Goal: Complete application form

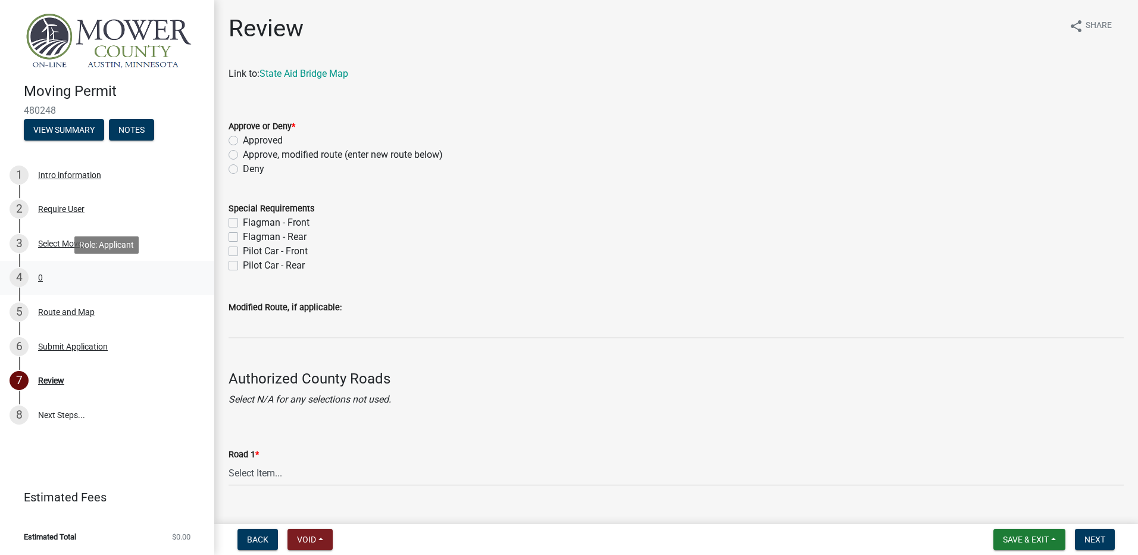
click at [38, 275] on div "0" at bounding box center [40, 277] width 5 height 8
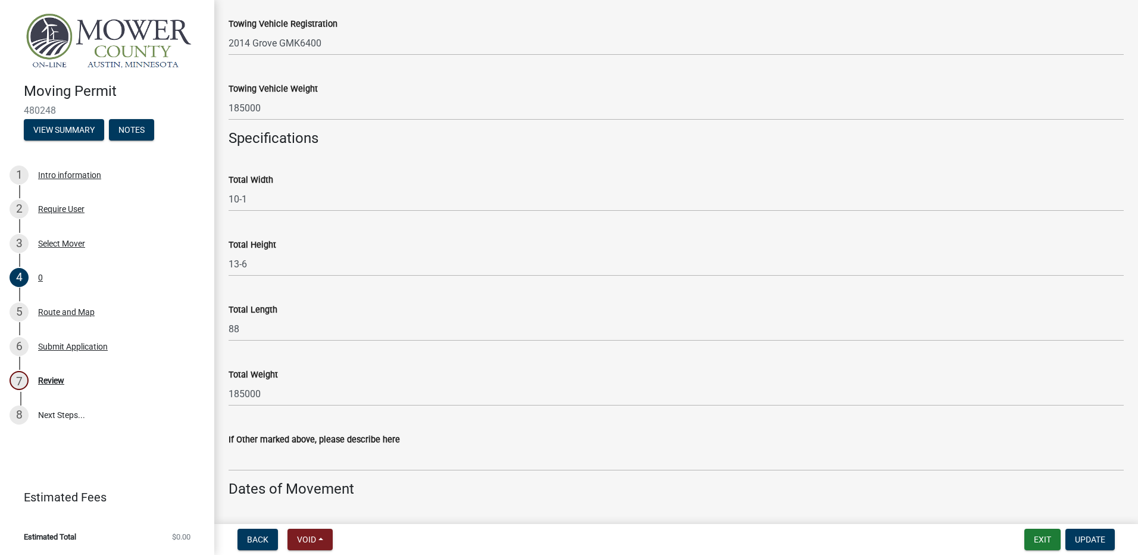
scroll to position [536, 0]
click at [46, 311] on div "Route and Map" at bounding box center [66, 312] width 57 height 8
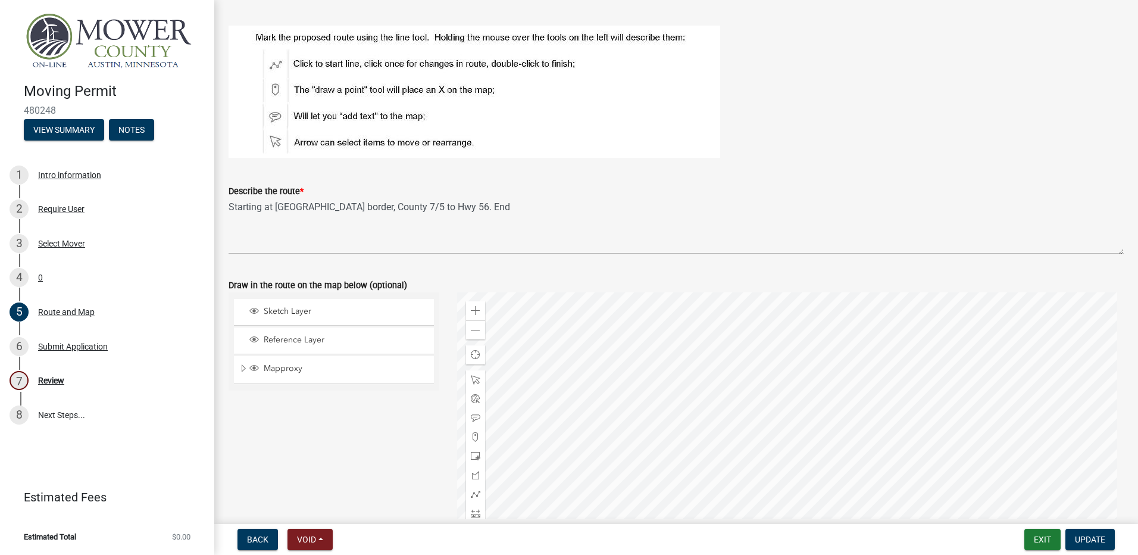
scroll to position [0, 0]
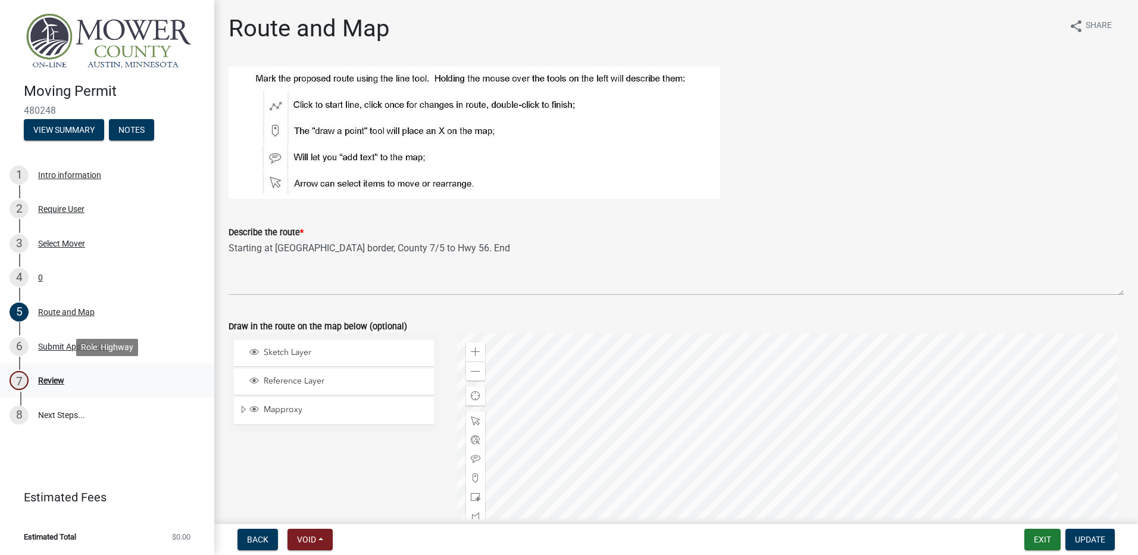
click at [43, 377] on div "Review" at bounding box center [51, 380] width 26 height 8
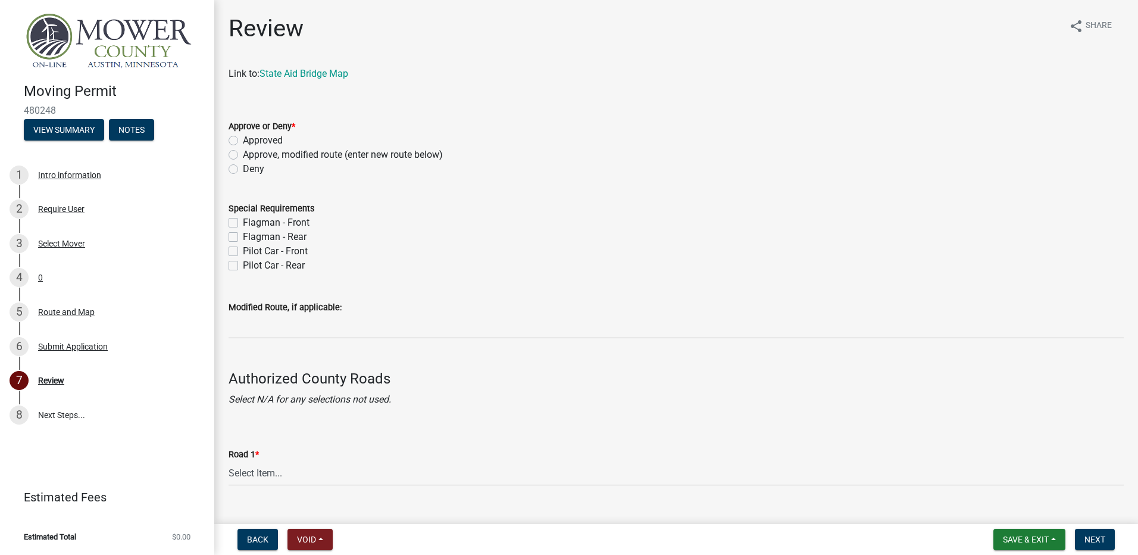
click at [243, 139] on label "Approved" at bounding box center [263, 140] width 40 height 14
click at [243, 139] on input "Approved" at bounding box center [247, 137] width 8 height 8
radio input "true"
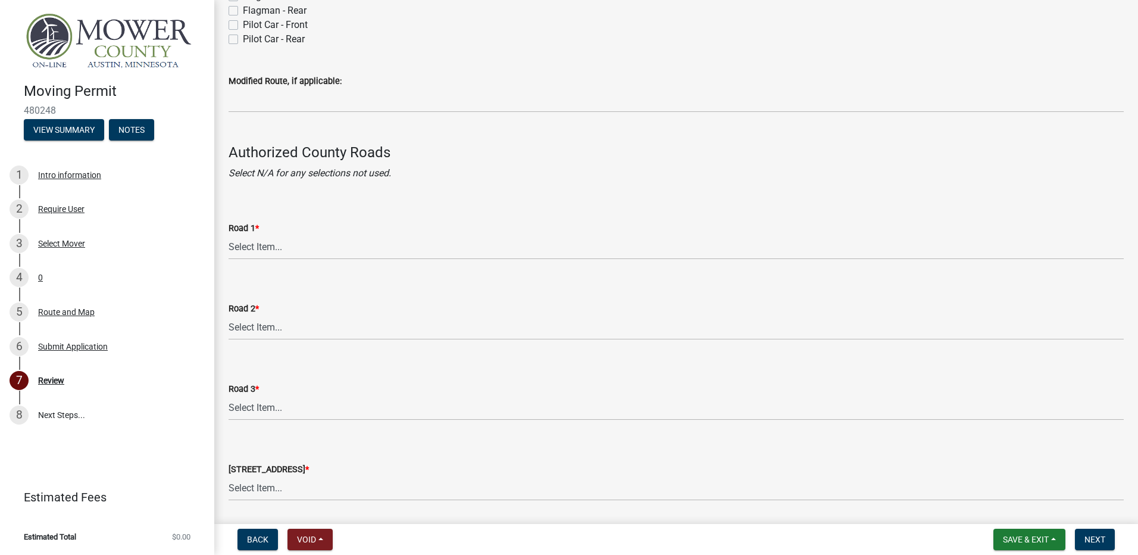
scroll to position [298, 0]
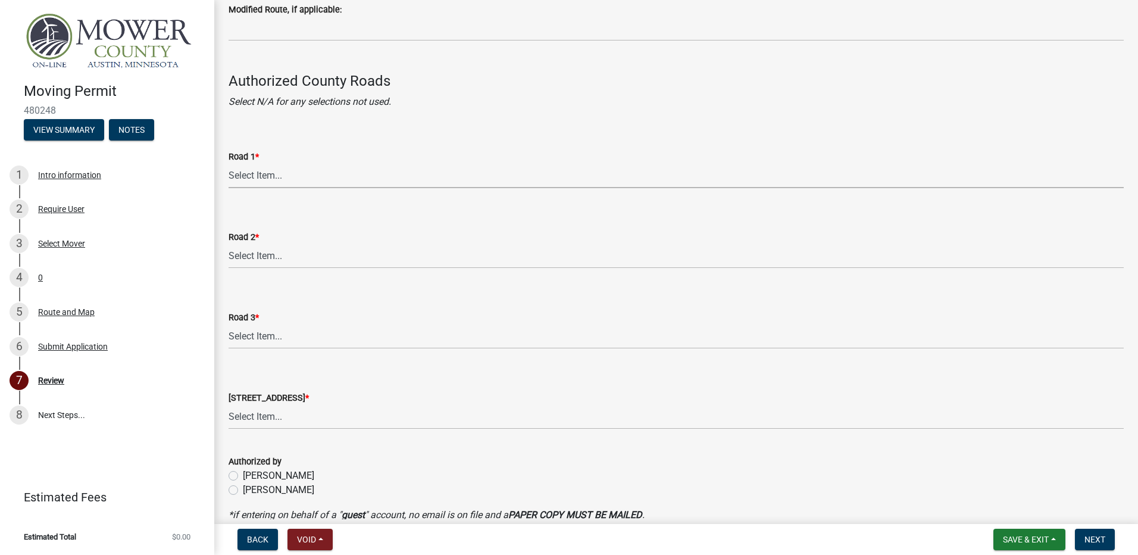
click at [276, 173] on select "Select Item... [GEOGRAPHIC_DATA] 61 CSAH 1 CSAH 10 CSAH 105 CSAH 11 CSAH 12 CSA…" at bounding box center [675, 176] width 895 height 24
click at [228, 164] on select "Select Item... [GEOGRAPHIC_DATA] 61 CSAH 1 CSAH 10 CSAH 105 CSAH 11 CSAH 12 CSA…" at bounding box center [675, 176] width 895 height 24
select select "e4d66297-28d8-4910-b34b-27b715448646"
click at [259, 259] on select "Select Item... [GEOGRAPHIC_DATA] 61 CSAH 1 CSAH 10 CSAH 105 CSAH 11 CSAH 12 CSA…" at bounding box center [675, 256] width 895 height 24
click at [228, 244] on select "Select Item... [GEOGRAPHIC_DATA] 61 CSAH 1 CSAH 10 CSAH 105 CSAH 11 CSAH 12 CSA…" at bounding box center [675, 256] width 895 height 24
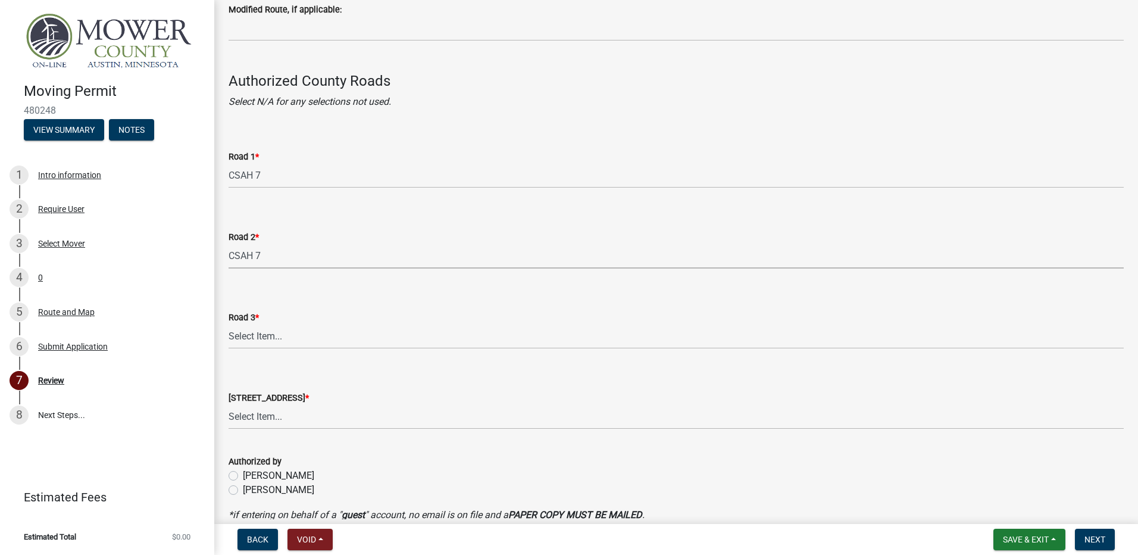
select select "e4d66297-28d8-4910-b34b-27b715448646"
click at [251, 339] on select "Select Item... [GEOGRAPHIC_DATA] 61 CSAH 1 CSAH 10 CSAH 105 CSAH 11 CSAH 12 CSA…" at bounding box center [675, 336] width 895 height 24
click at [228, 324] on select "Select Item... [GEOGRAPHIC_DATA] 61 CSAH 1 CSAH 10 CSAH 105 CSAH 11 CSAH 12 CSA…" at bounding box center [675, 336] width 895 height 24
select select "c0f8b27e-bc8f-46f5-a421-ce445eb18eb2"
click at [255, 417] on select "Select Item... [GEOGRAPHIC_DATA] 61 CSAH 1 CSAH 10 CSAH 105 CSAH 11 CSAH 12 CSA…" at bounding box center [675, 417] width 895 height 24
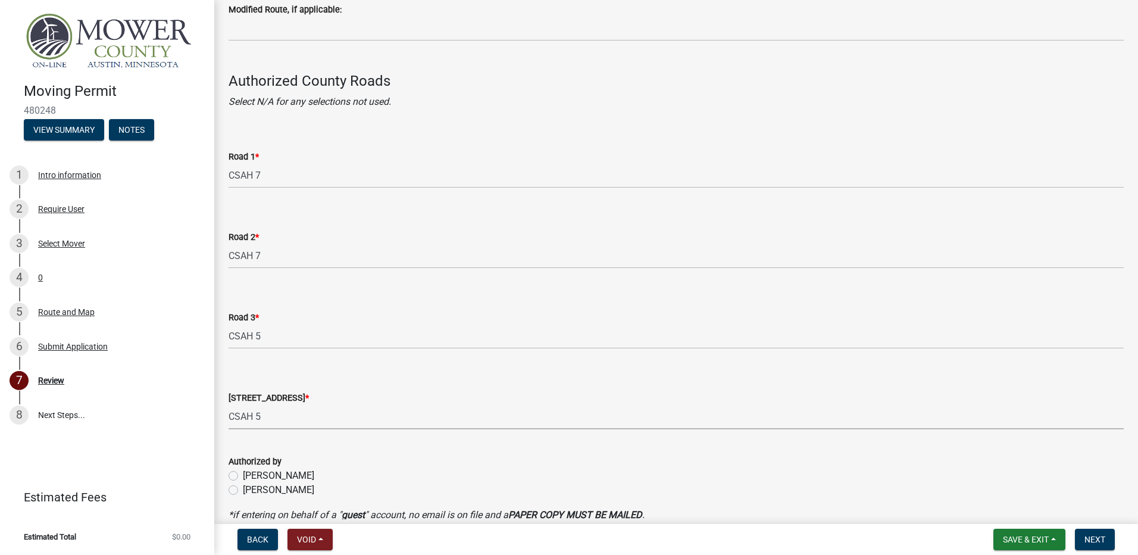
click at [228, 405] on select "Select Item... [GEOGRAPHIC_DATA] 61 CSAH 1 CSAH 10 CSAH 105 CSAH 11 CSAH 12 CSA…" at bounding box center [675, 417] width 895 height 24
select select "c0f8b27e-bc8f-46f5-a421-ce445eb18eb2"
click at [243, 490] on label "[PERSON_NAME]" at bounding box center [278, 490] width 71 height 14
click at [243, 490] on input "[PERSON_NAME]" at bounding box center [247, 487] width 8 height 8
radio input "true"
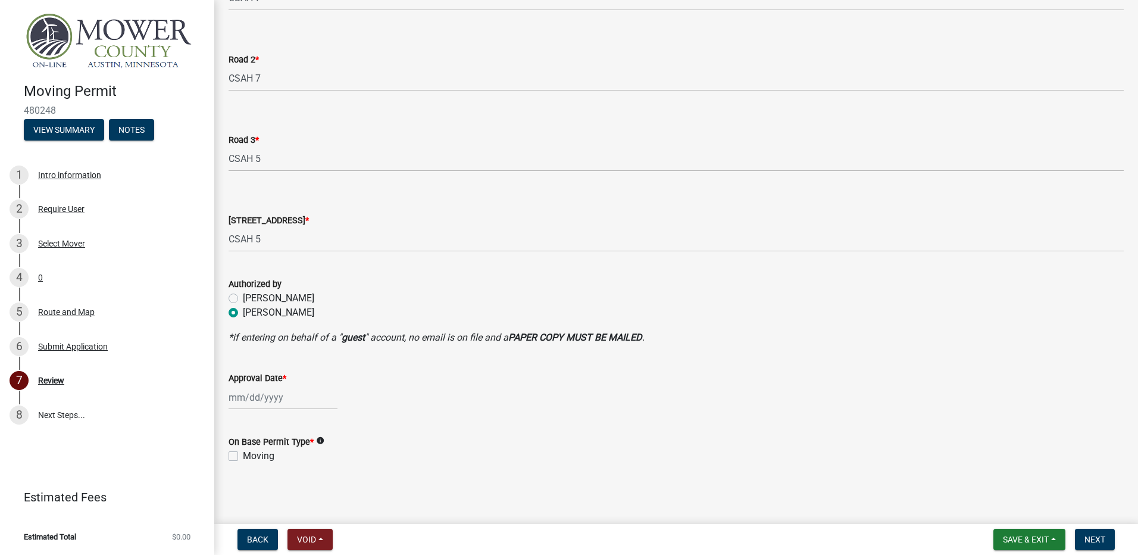
scroll to position [476, 0]
click at [261, 398] on div at bounding box center [282, 396] width 109 height 24
select select "9"
select select "2025"
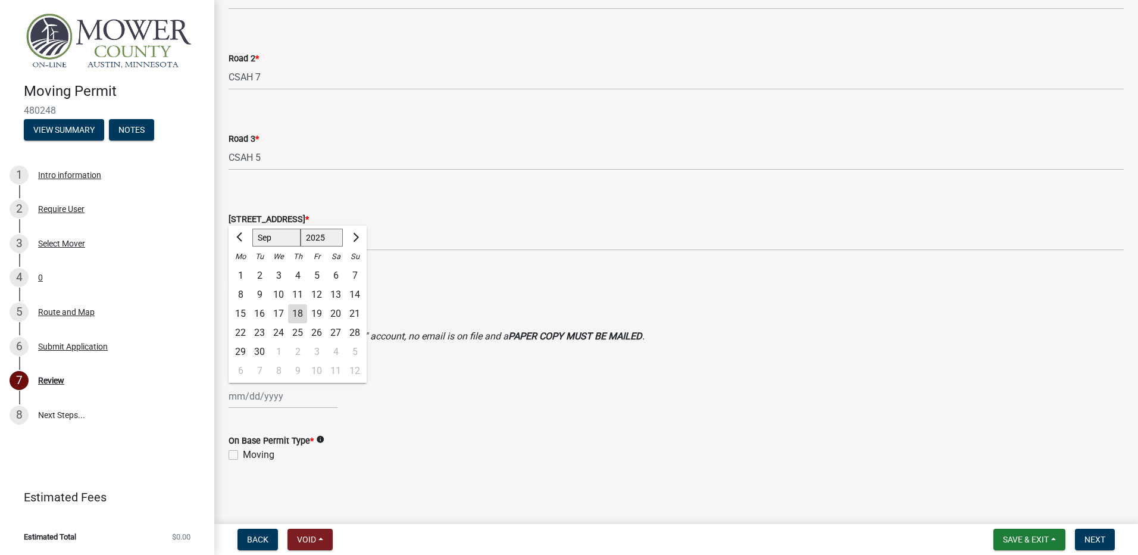
click at [299, 311] on div "18" at bounding box center [297, 313] width 19 height 19
type input "[DATE]"
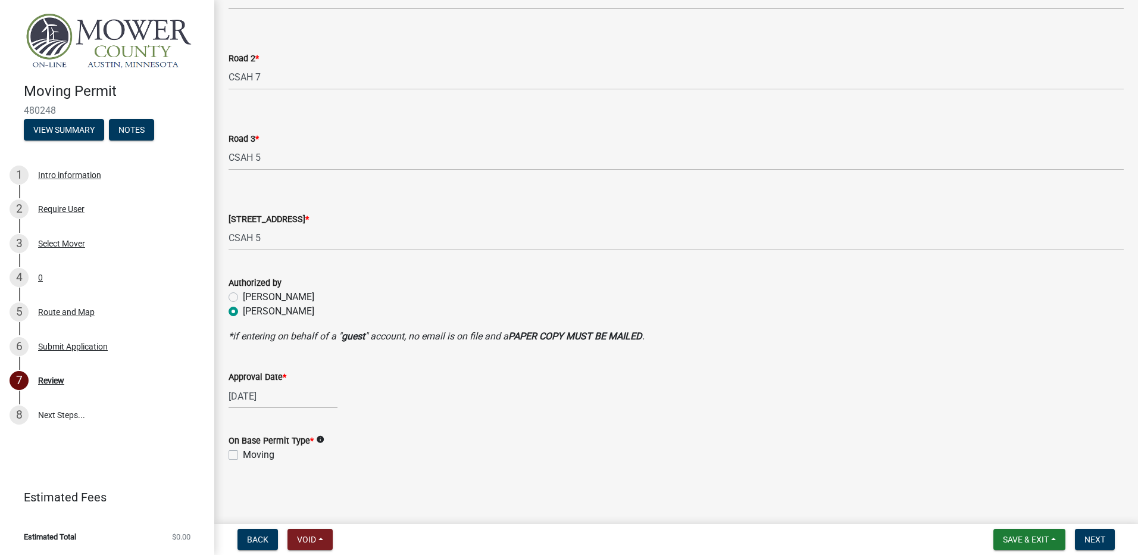
click at [243, 455] on label "Moving" at bounding box center [259, 454] width 32 height 14
click at [243, 455] on input "Moving" at bounding box center [247, 451] width 8 height 8
checkbox input "true"
click at [1087, 534] on span "Next" at bounding box center [1094, 539] width 21 height 10
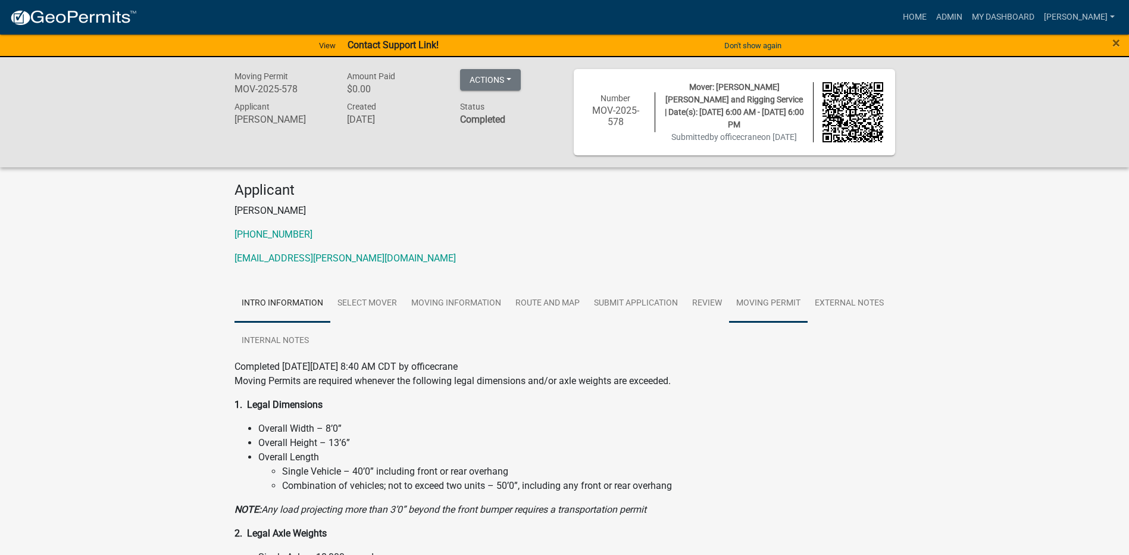
click at [773, 300] on link "Moving Permit" at bounding box center [768, 303] width 79 height 38
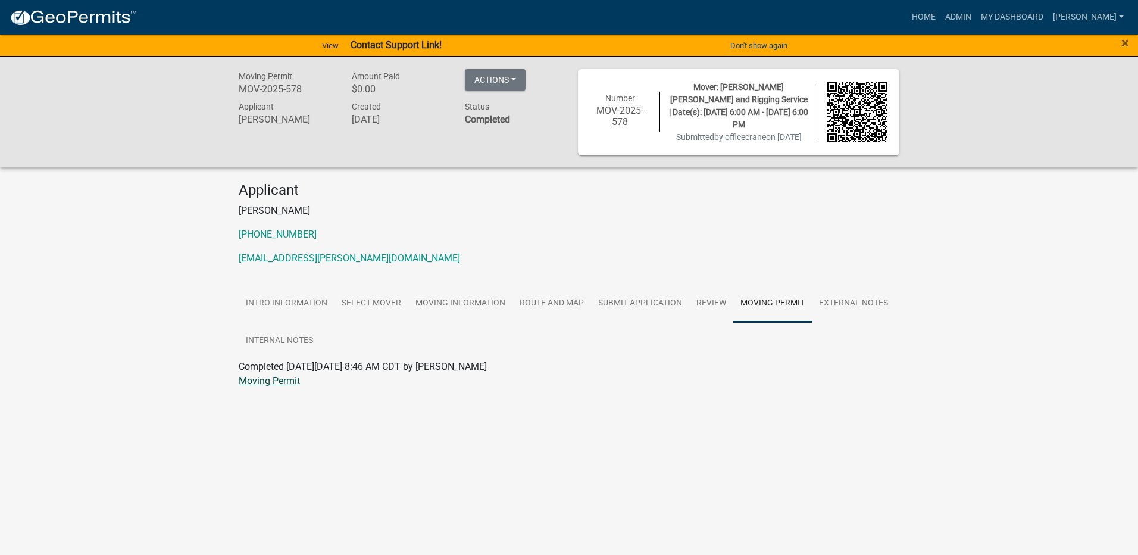
click at [258, 378] on link "Moving Permit" at bounding box center [269, 380] width 61 height 11
